Goal: Transaction & Acquisition: Purchase product/service

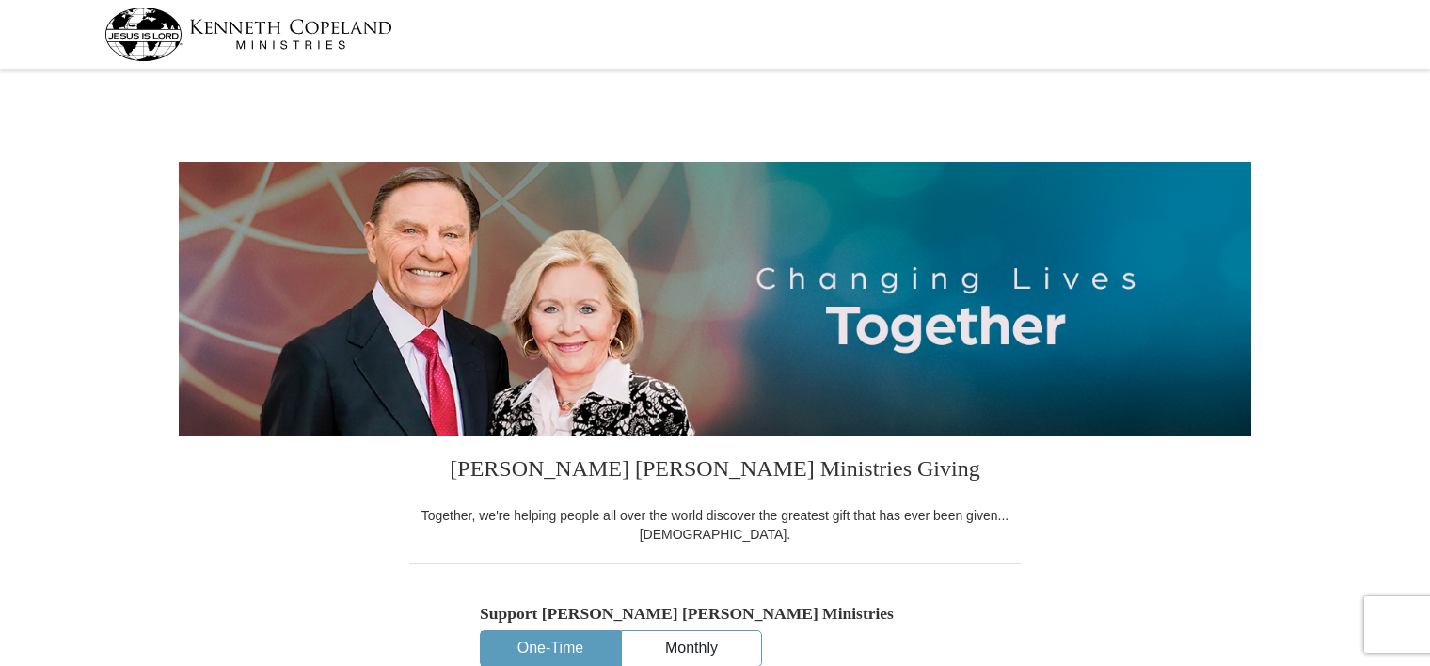
select select "FL"
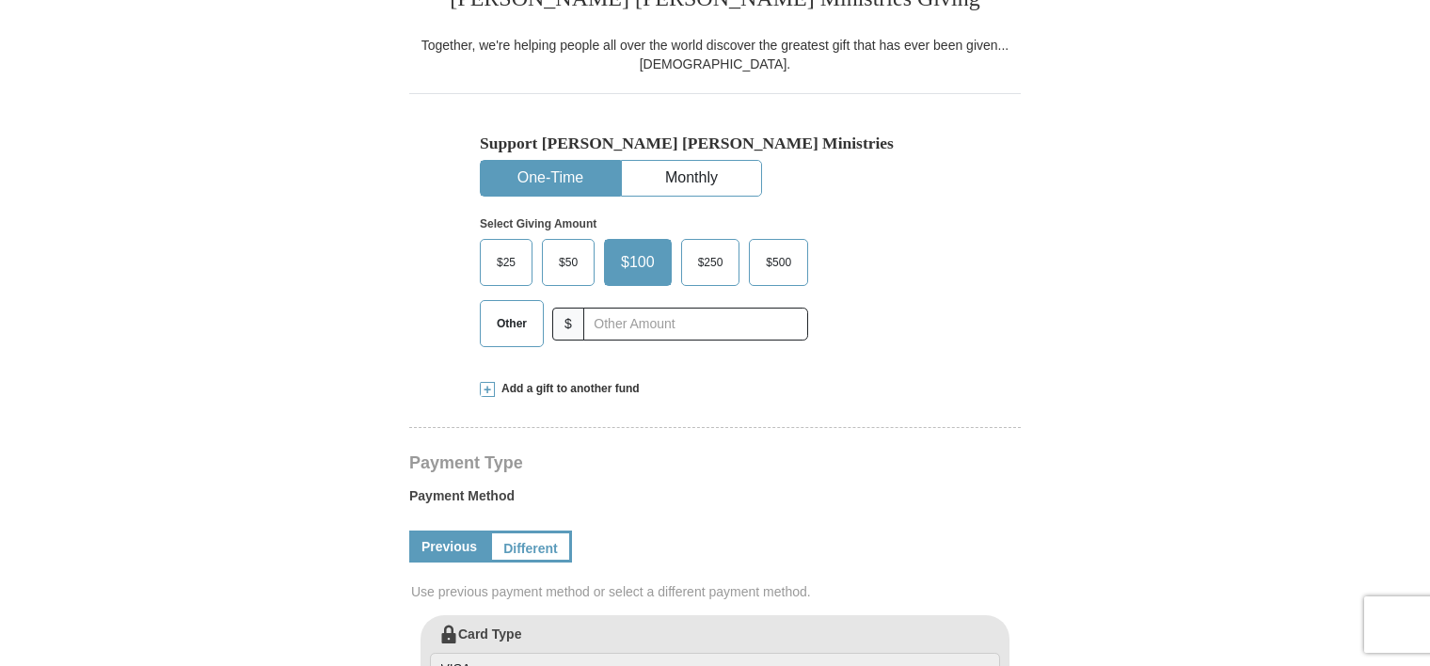
click at [516, 327] on span "Other" at bounding box center [511, 324] width 49 height 28
click at [0, 0] on input "Other" at bounding box center [0, 0] width 0 height 0
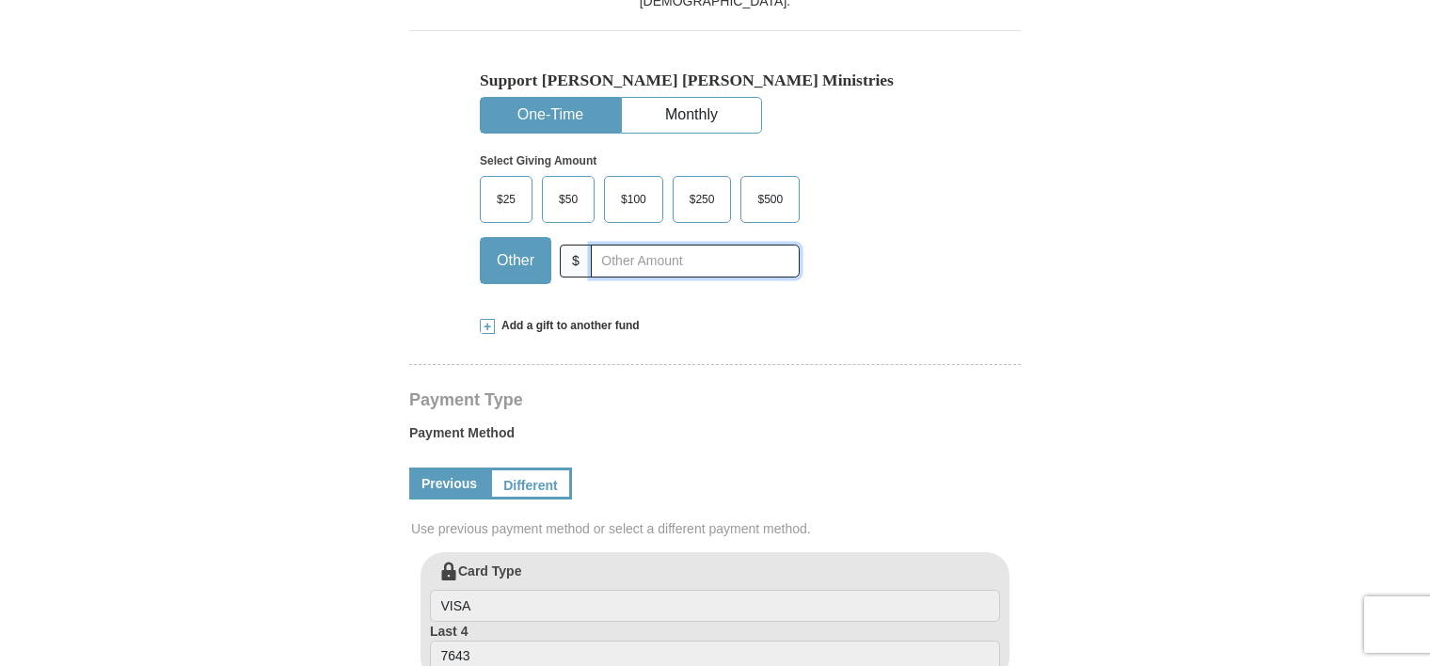
scroll to position [659, 0]
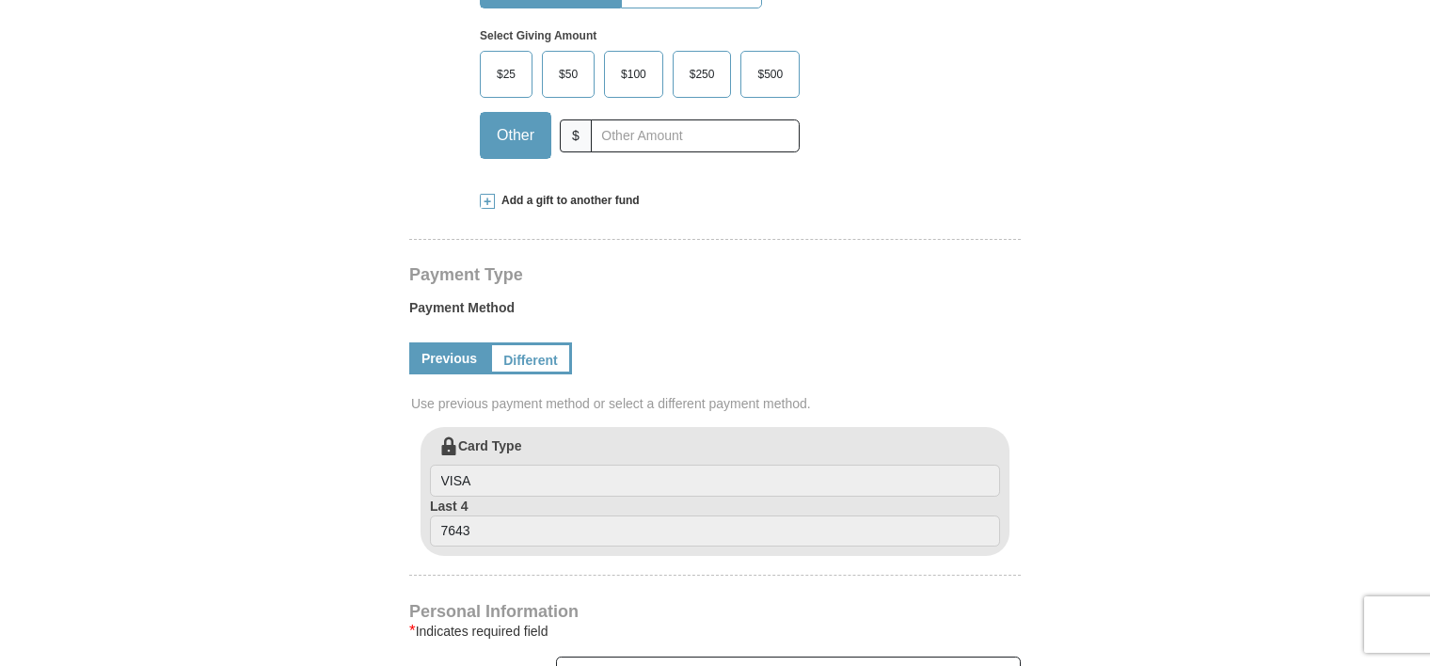
click at [572, 201] on span "Add a gift to another fund" at bounding box center [567, 201] width 145 height 16
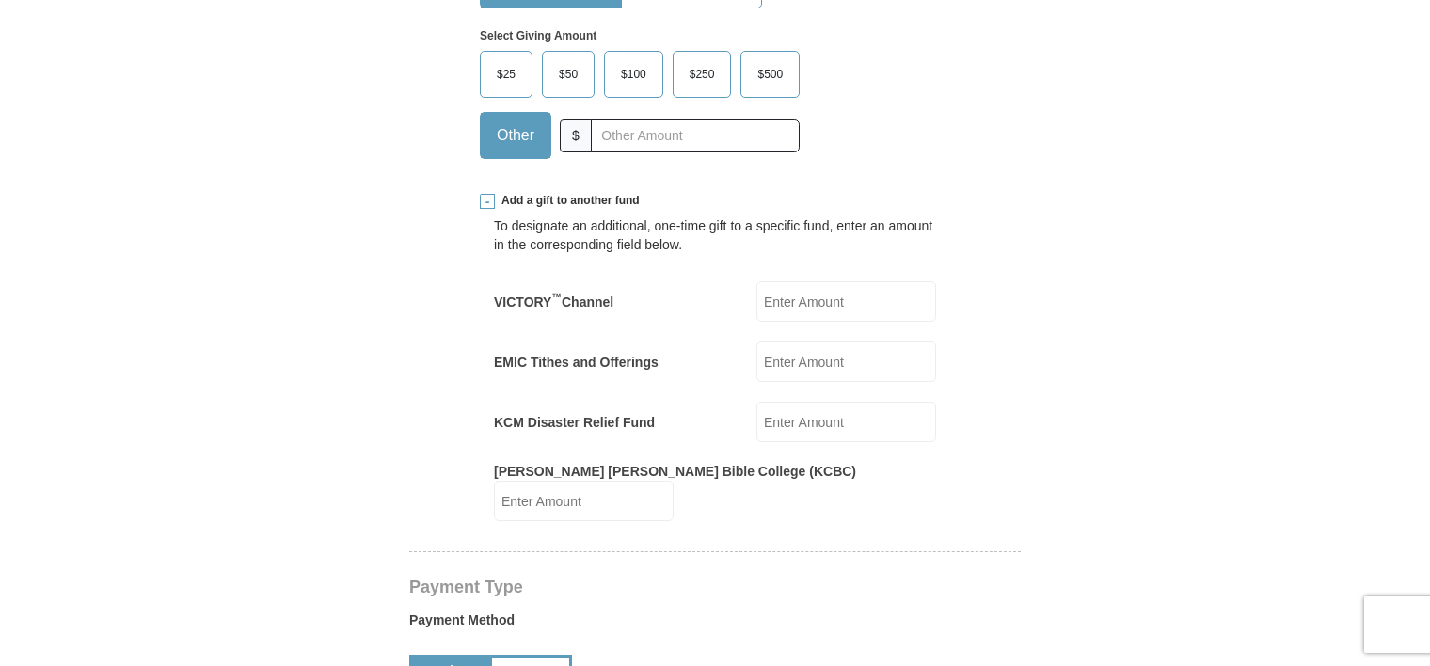
click at [824, 360] on input "EMIC Tithes and Offerings" at bounding box center [846, 362] width 180 height 40
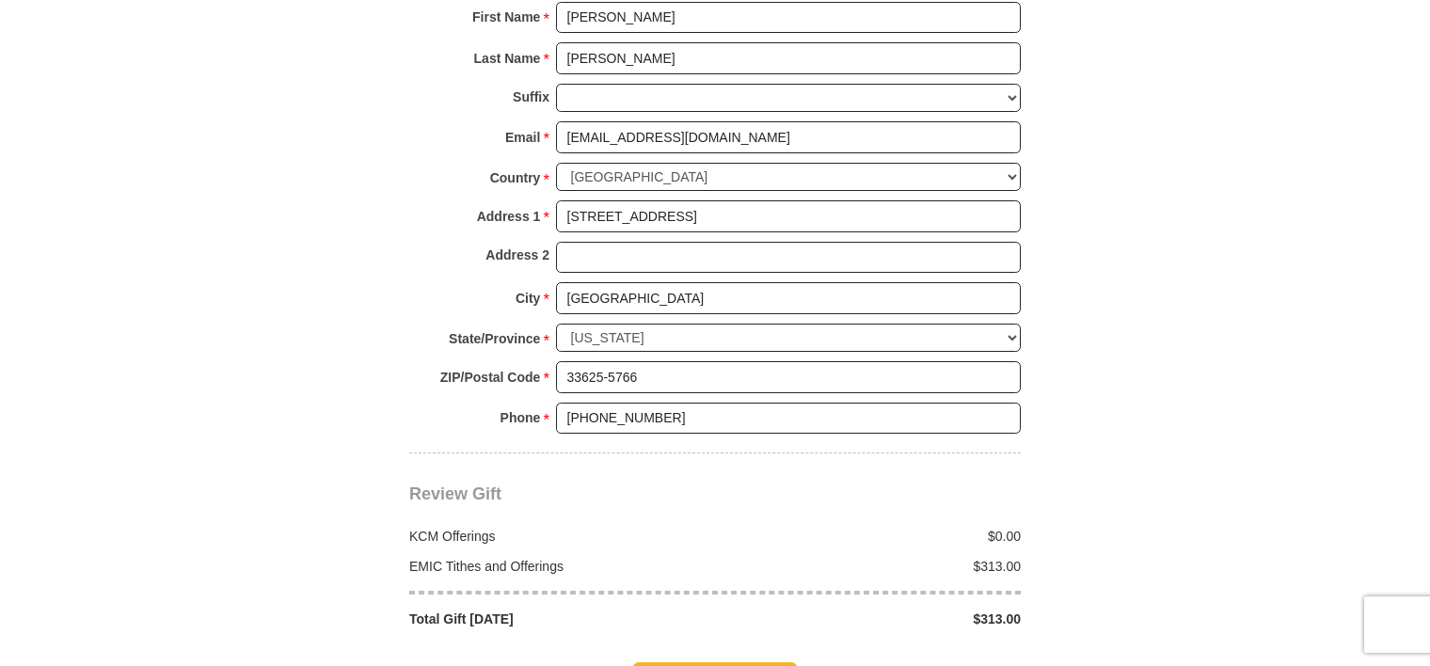
scroll to position [1693, 0]
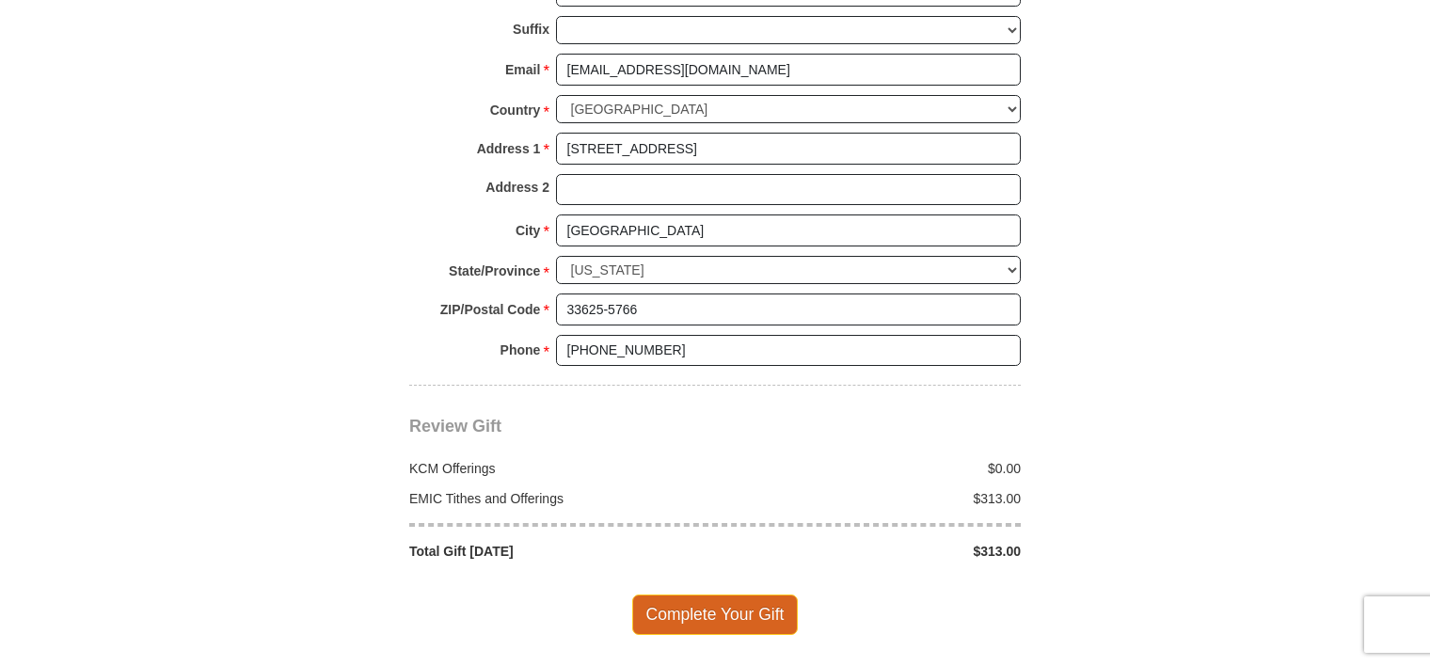
type input "313.00"
click at [681, 595] on span "Complete Your Gift" at bounding box center [715, 615] width 167 height 40
